Goal: Check status: Check status

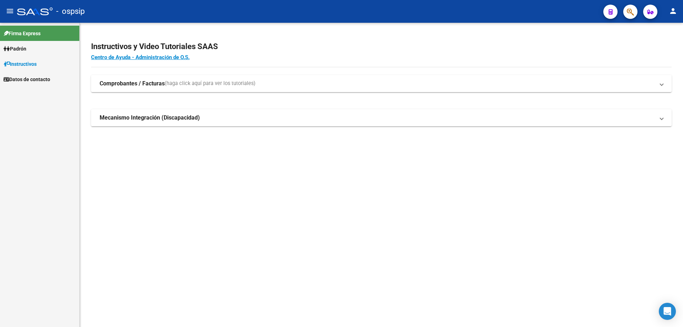
click at [634, 12] on button "button" at bounding box center [630, 12] width 14 height 14
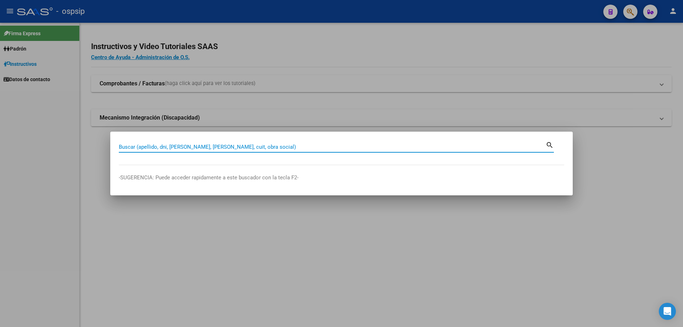
click at [265, 146] on input "Buscar (apellido, dni, cuil, nro traspaso, cuit, obra social)" at bounding box center [332, 147] width 427 height 6
type input "20842385"
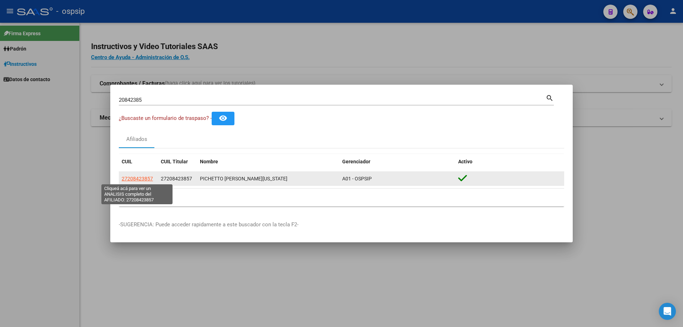
click at [133, 177] on span "27208423857" at bounding box center [137, 179] width 31 height 6
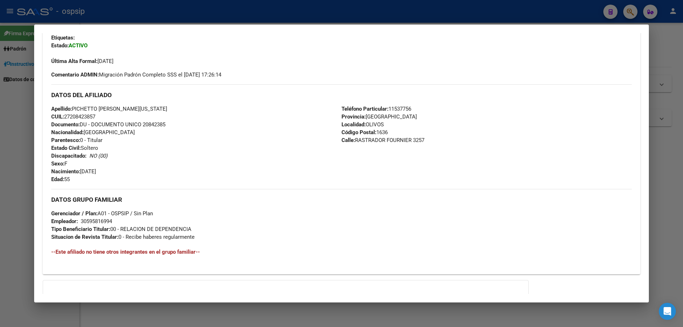
scroll to position [226, 0]
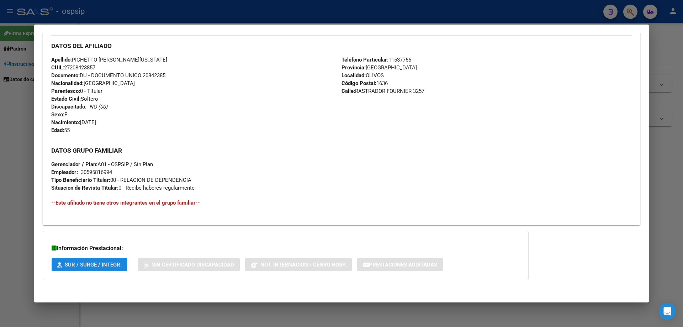
click at [75, 264] on span "SUR / SURGE / INTEGR." at bounding box center [93, 264] width 57 height 6
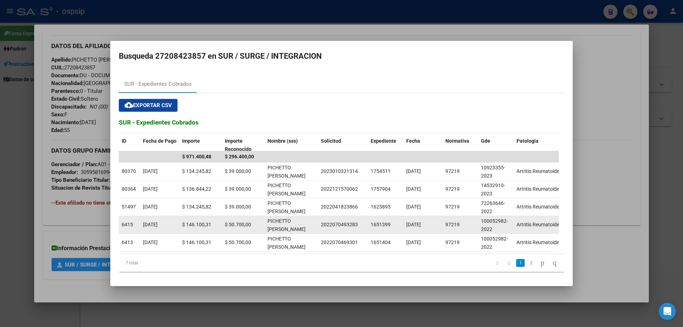
scroll to position [0, 0]
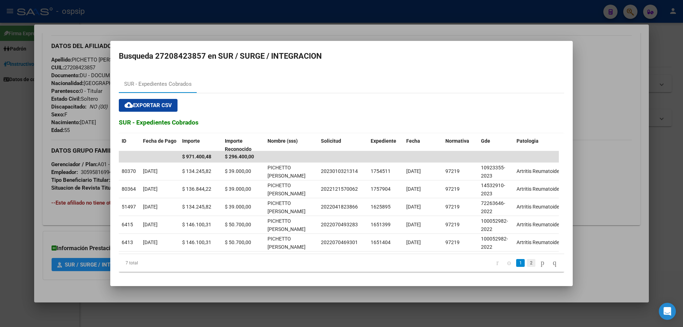
click at [527, 262] on link "2" at bounding box center [531, 263] width 9 height 8
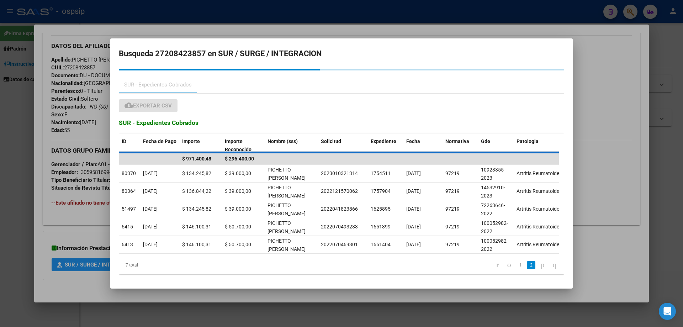
scroll to position [0, 0]
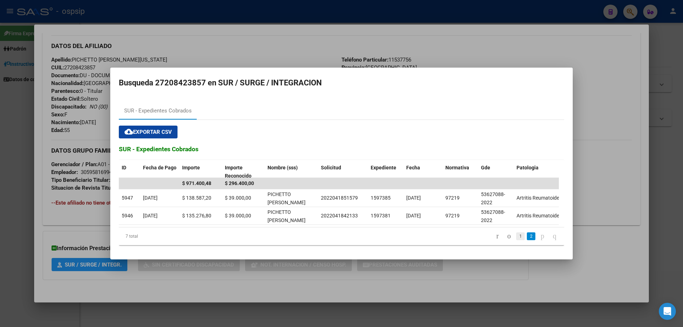
click at [516, 238] on link "1" at bounding box center [520, 236] width 9 height 8
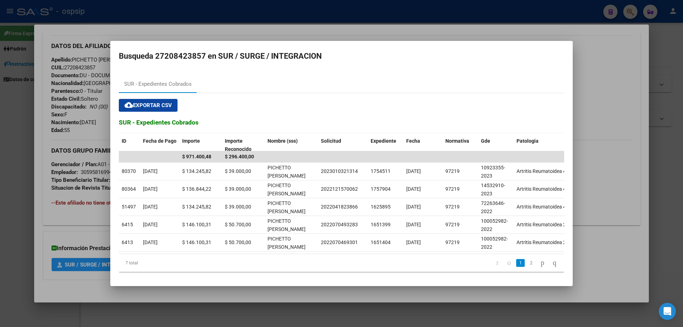
click at [629, 67] on div at bounding box center [341, 163] width 683 height 327
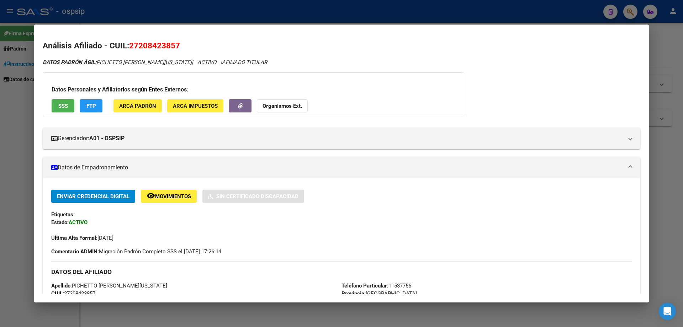
click at [673, 196] on div at bounding box center [341, 163] width 683 height 327
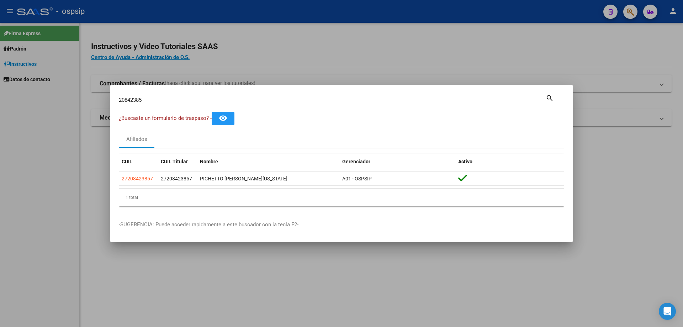
click at [501, 54] on div at bounding box center [341, 163] width 683 height 327
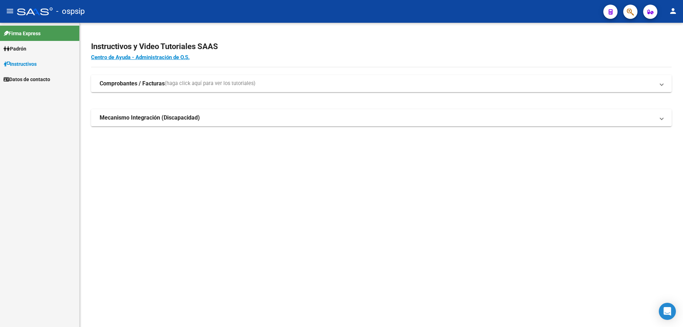
click at [460, 249] on mat-sidenav-content "Instructivos y Video Tutoriales SAAS Centro de Ayuda - Administración de O.S. C…" at bounding box center [381, 175] width 603 height 304
